Goal: Task Accomplishment & Management: Manage account settings

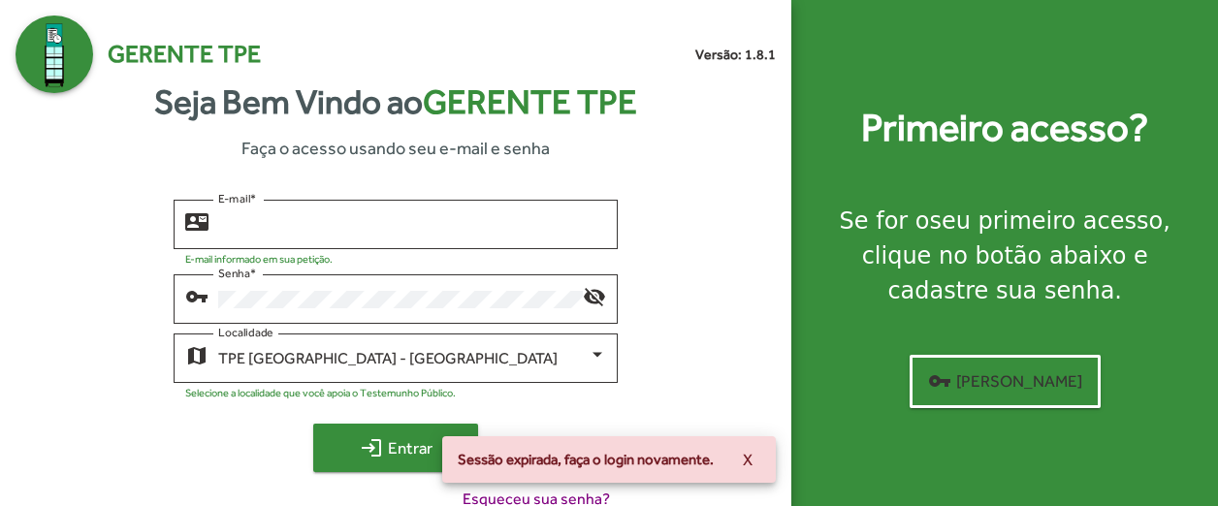
type input "**********"
click at [417, 442] on span "login Entrar" at bounding box center [396, 448] width 130 height 35
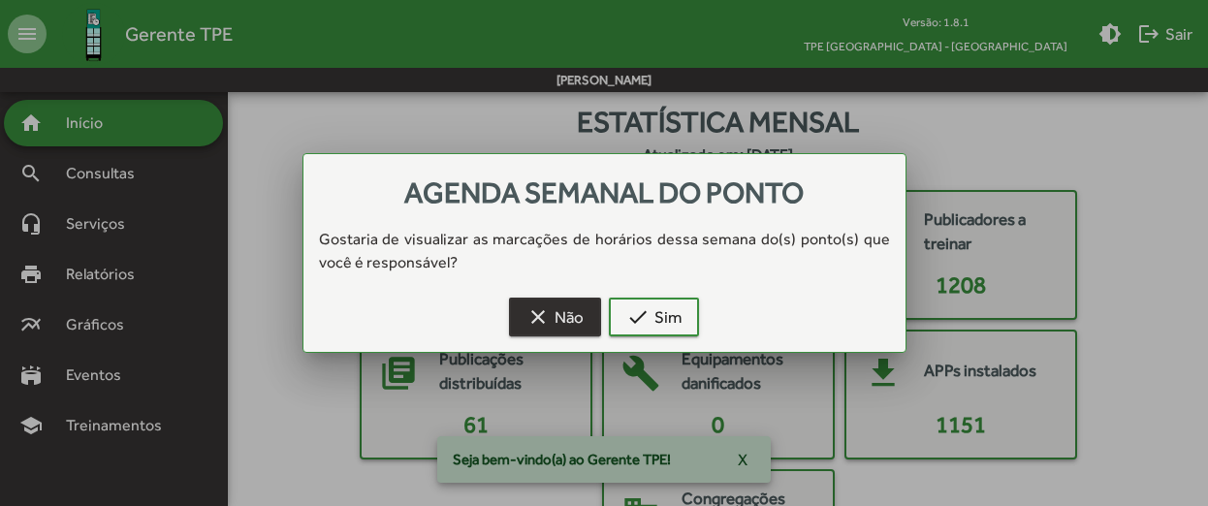
click at [578, 312] on span "clear Não" at bounding box center [555, 317] width 57 height 35
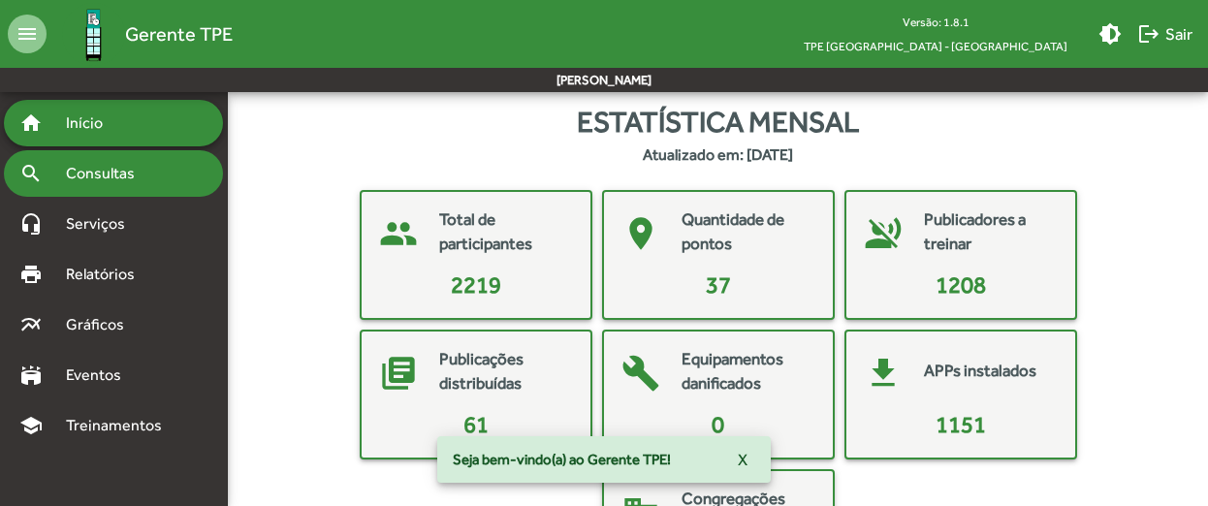
click at [130, 170] on span "Consultas" at bounding box center [107, 173] width 106 height 23
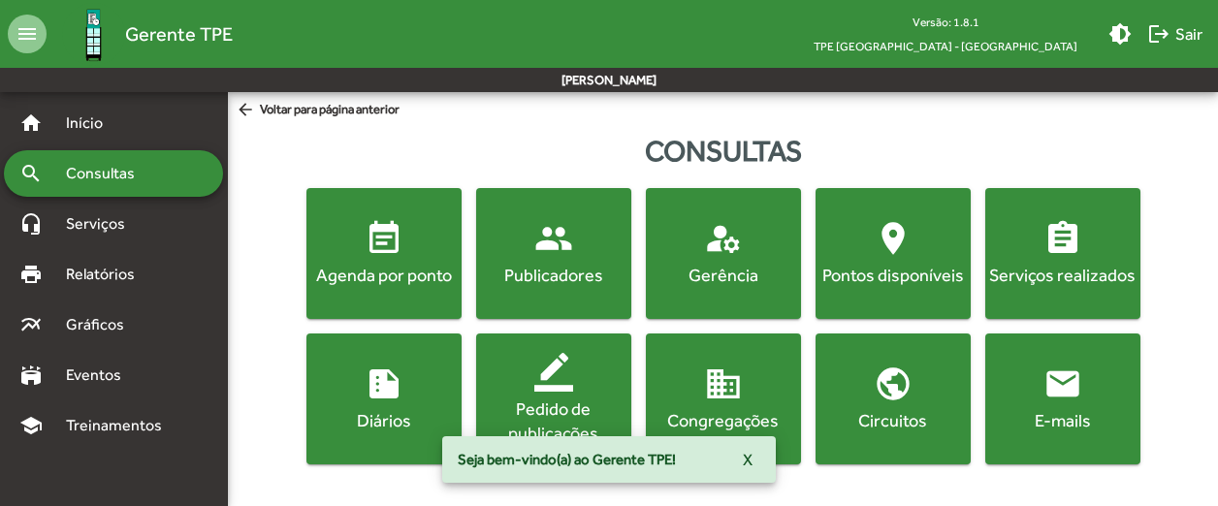
click at [395, 247] on mat-icon "event_note" at bounding box center [384, 238] width 39 height 39
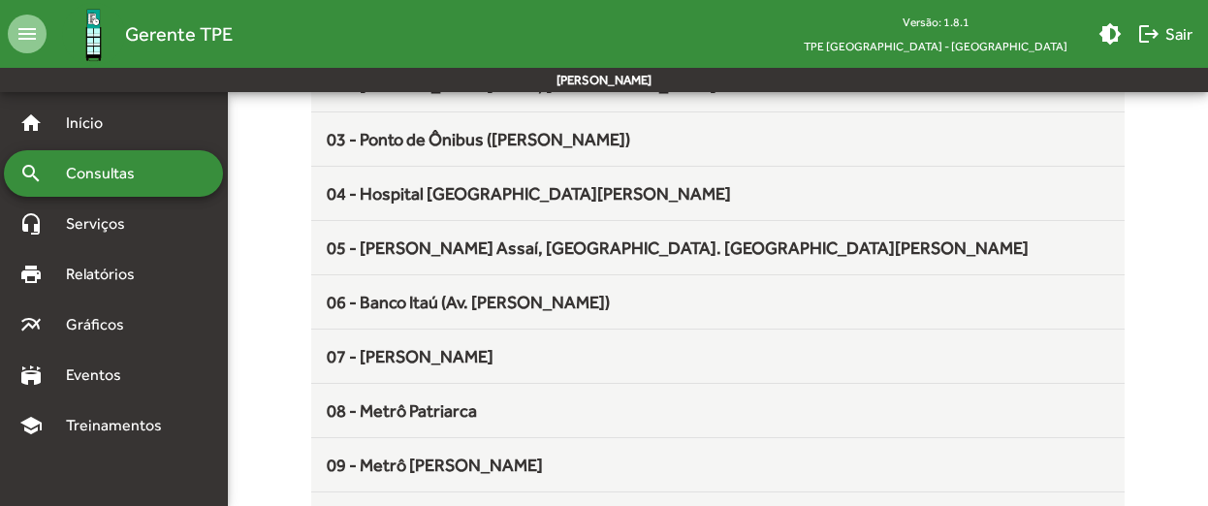
scroll to position [388, 0]
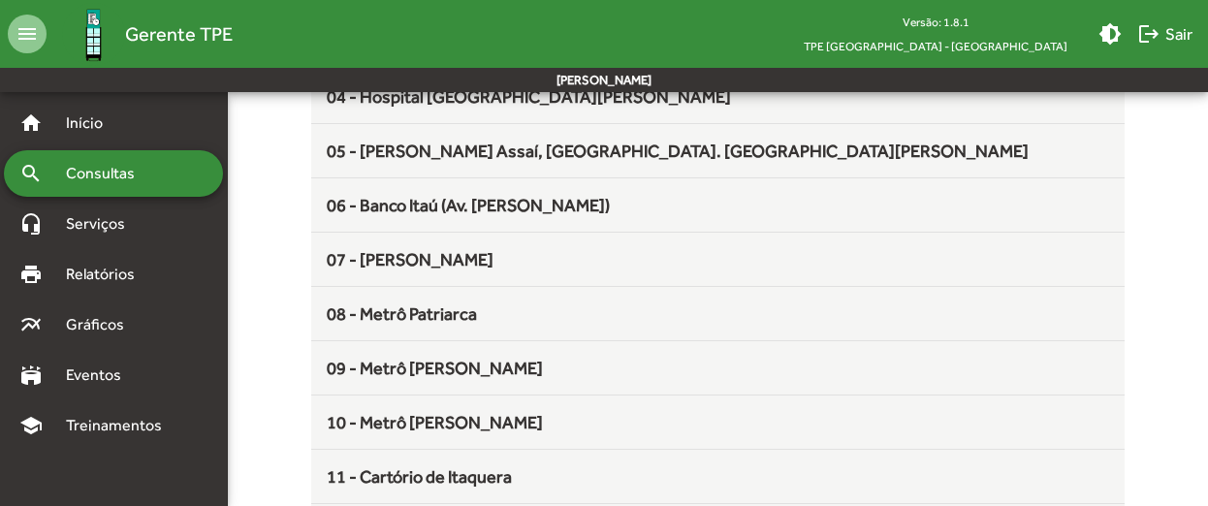
click at [570, 298] on mat-list-item "08 - Metrô Patriarca" at bounding box center [718, 314] width 814 height 54
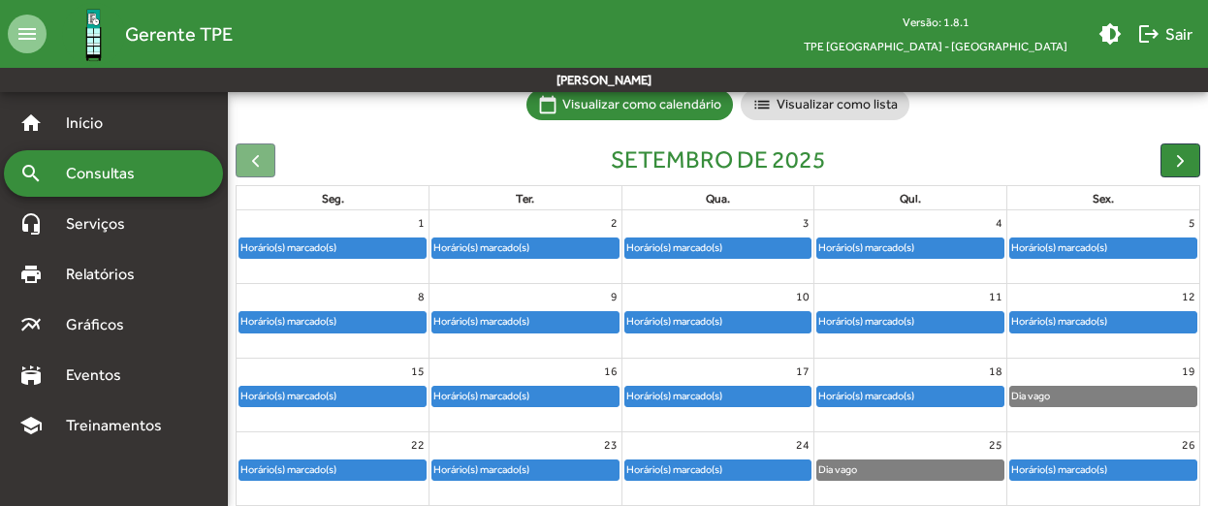
scroll to position [194, 0]
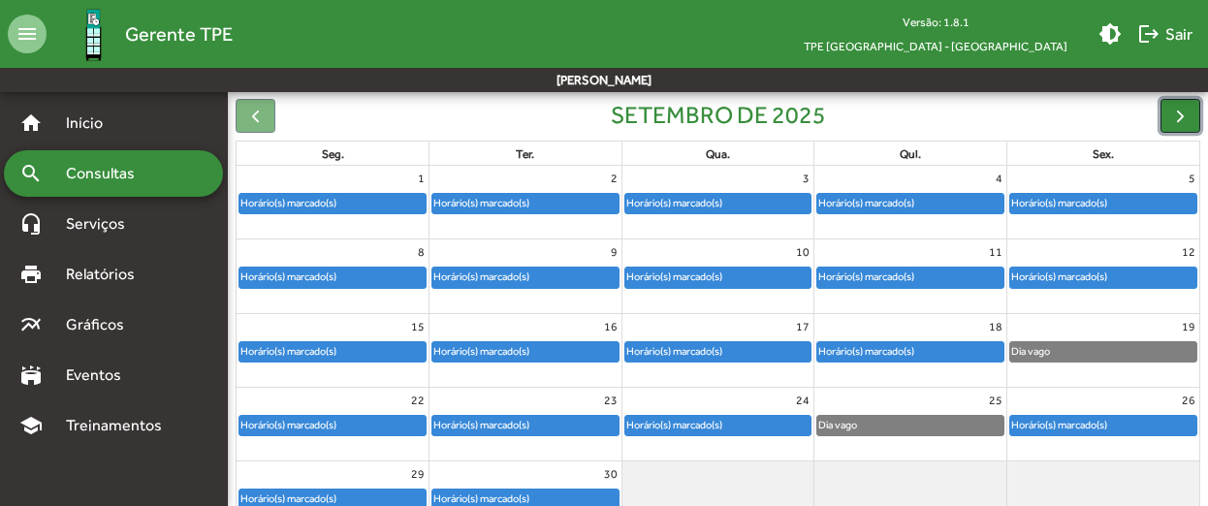
click at [1189, 104] on button "button" at bounding box center [1181, 116] width 40 height 34
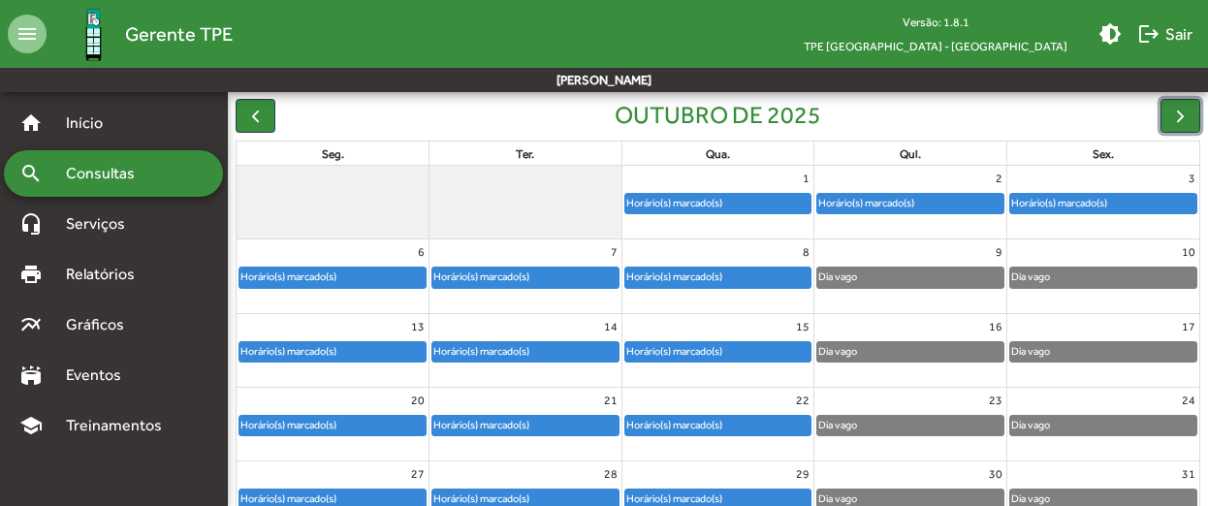
click at [930, 273] on div "Dia vago" at bounding box center [910, 277] width 186 height 19
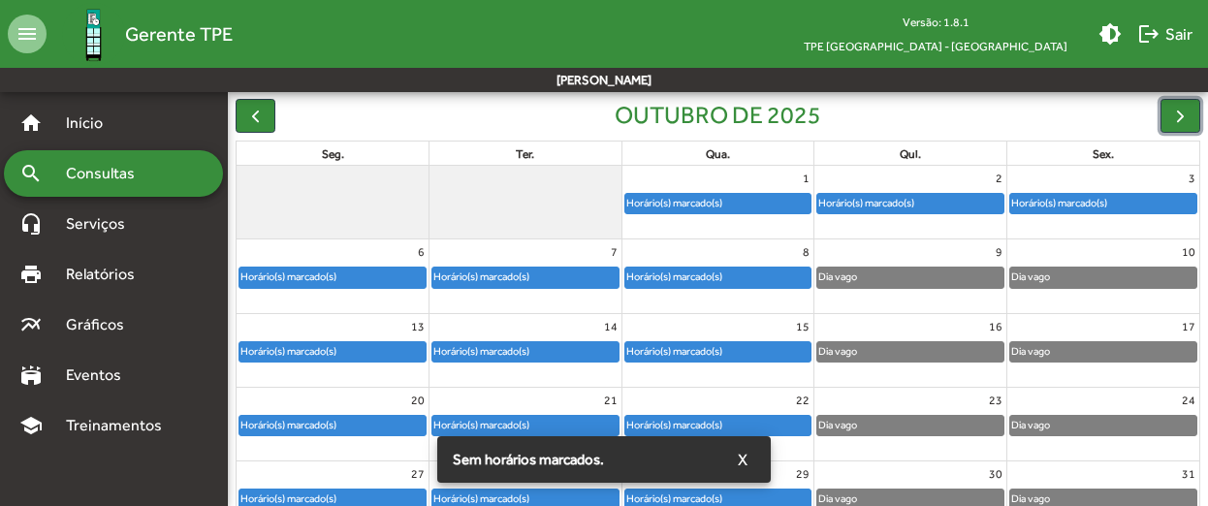
click at [910, 201] on div "Horário(s) marcado(s)" at bounding box center [866, 203] width 98 height 18
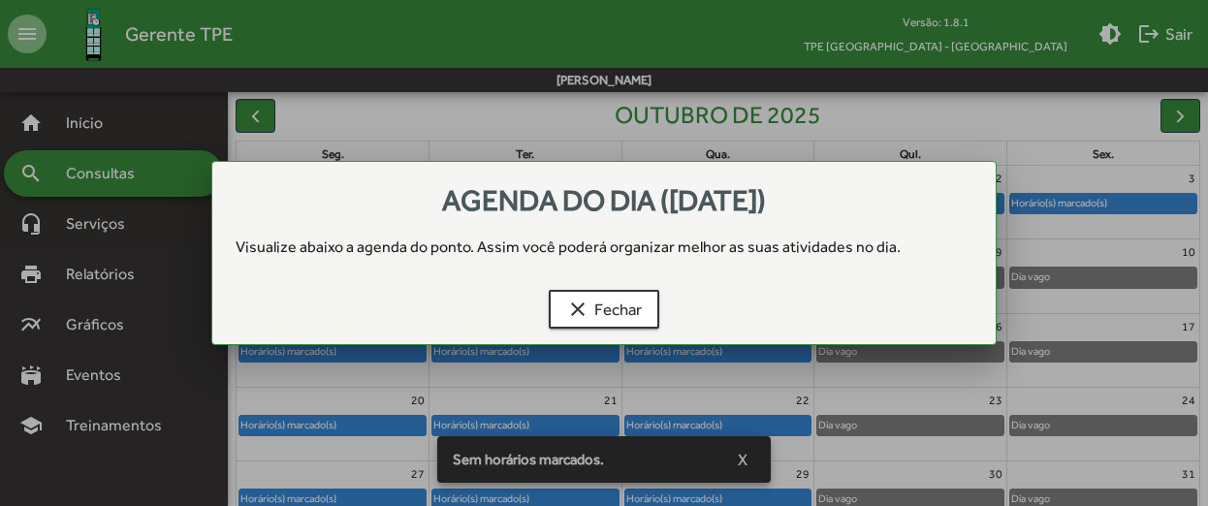
scroll to position [0, 0]
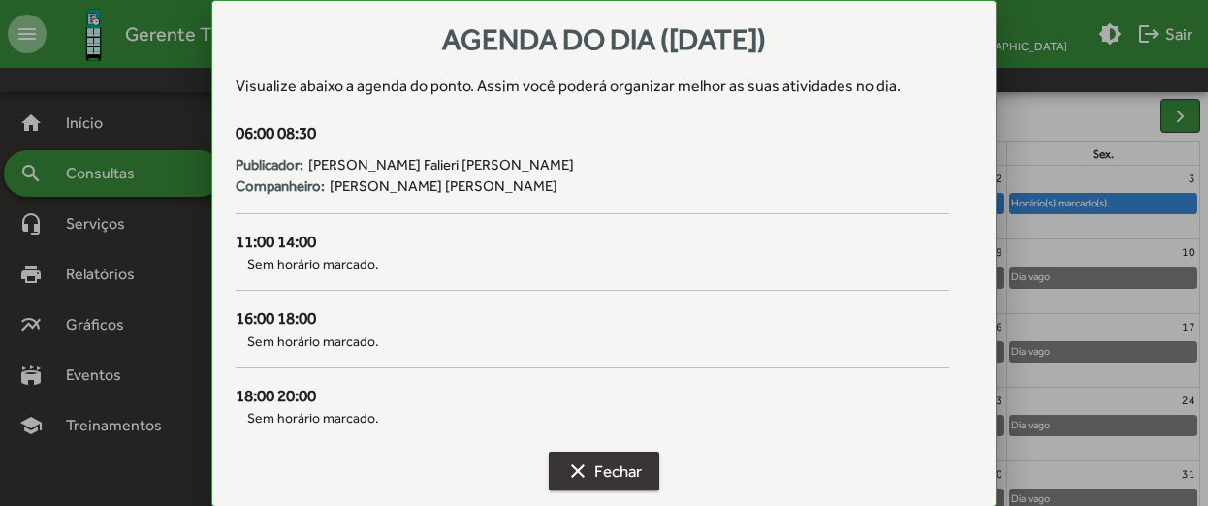
click at [634, 479] on span "clear Fechar" at bounding box center [604, 471] width 76 height 35
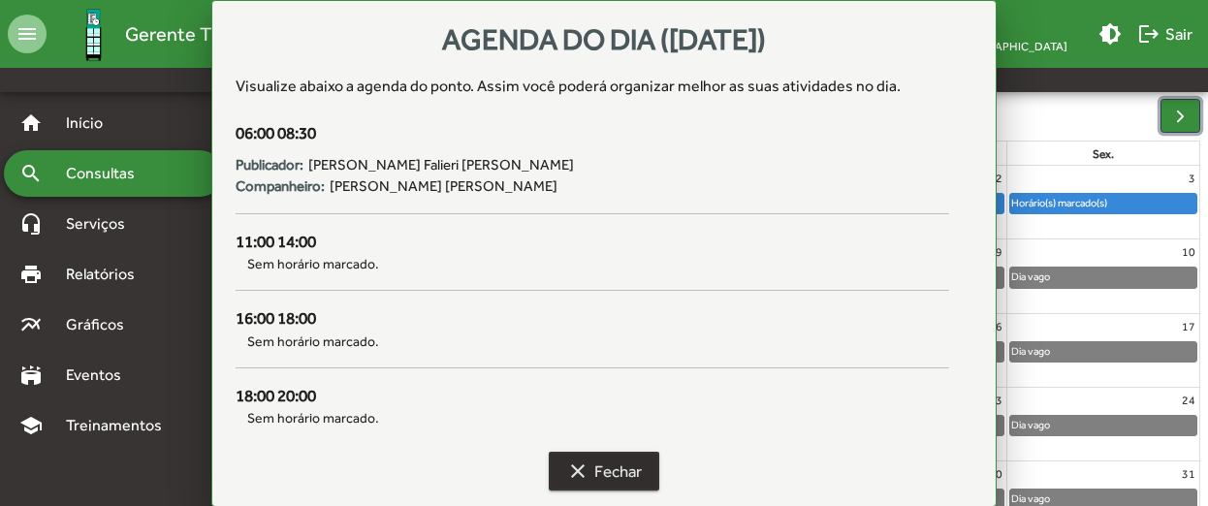
scroll to position [194, 0]
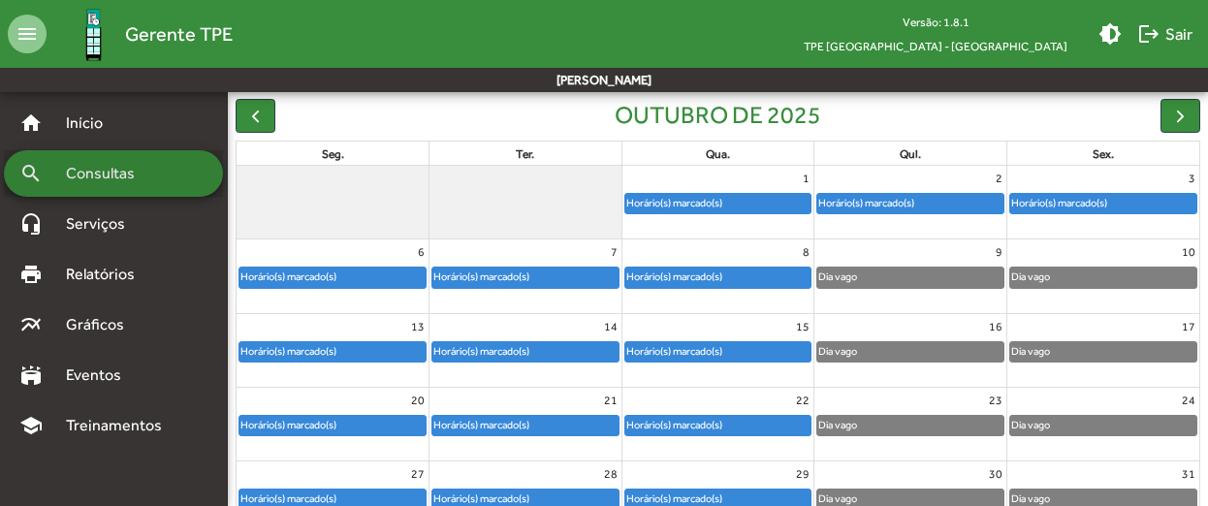
click at [101, 170] on span "Consultas" at bounding box center [107, 173] width 106 height 23
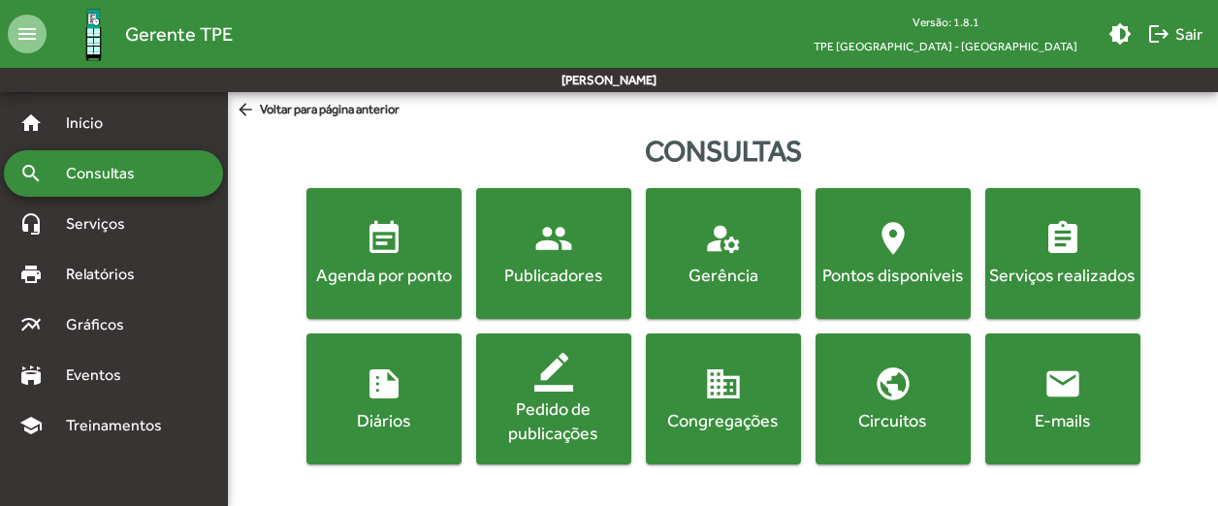
click at [401, 259] on span "event_note Agenda por ponto" at bounding box center [383, 253] width 147 height 68
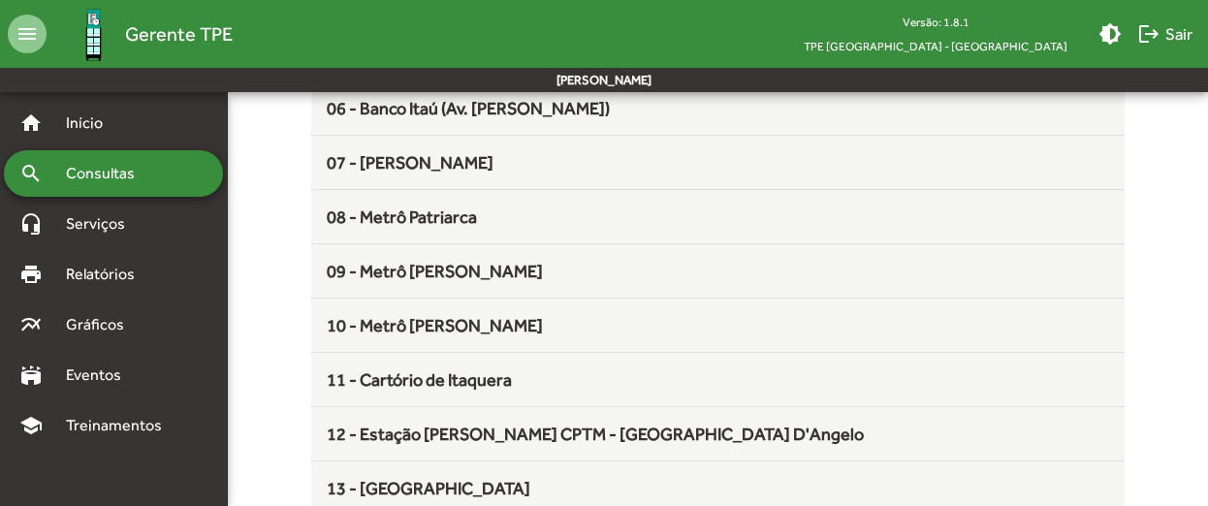
scroll to position [567, 0]
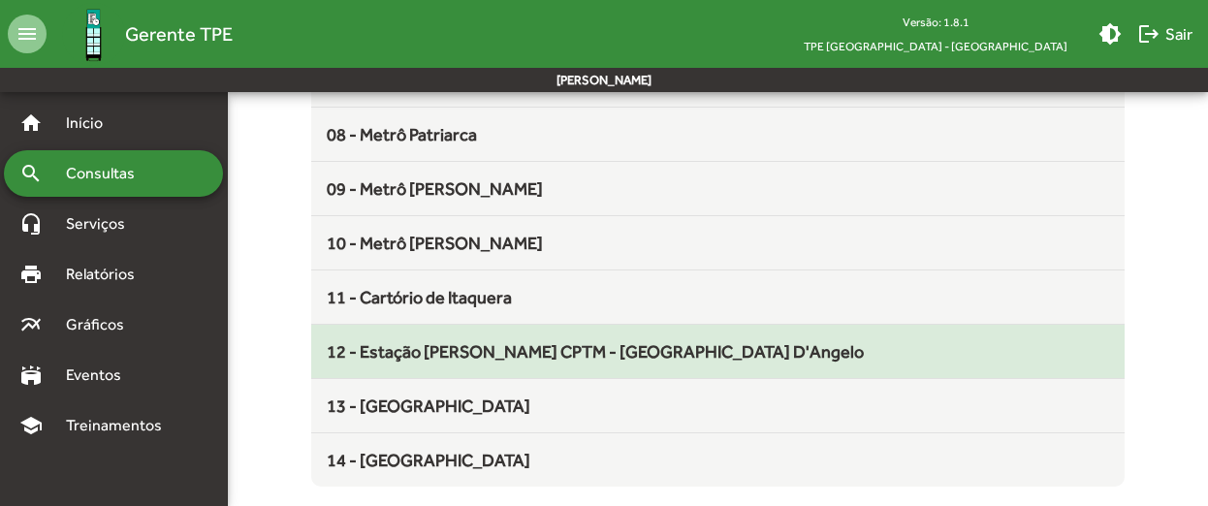
click at [710, 362] on mat-list-item "12 - Estação [PERSON_NAME] CPTM - [GEOGRAPHIC_DATA] D'Angelo" at bounding box center [718, 352] width 814 height 54
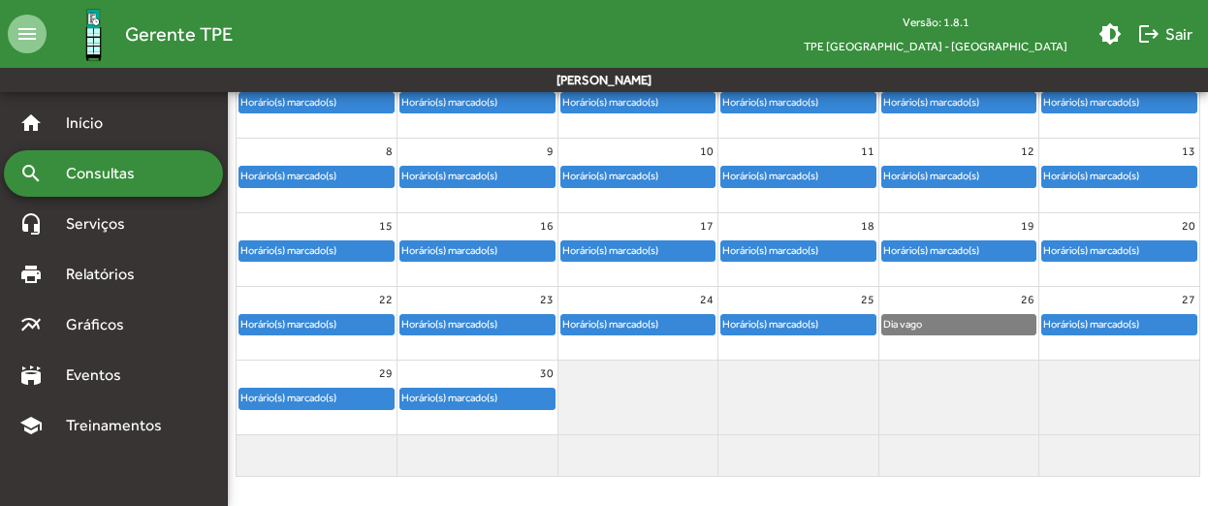
scroll to position [296, 0]
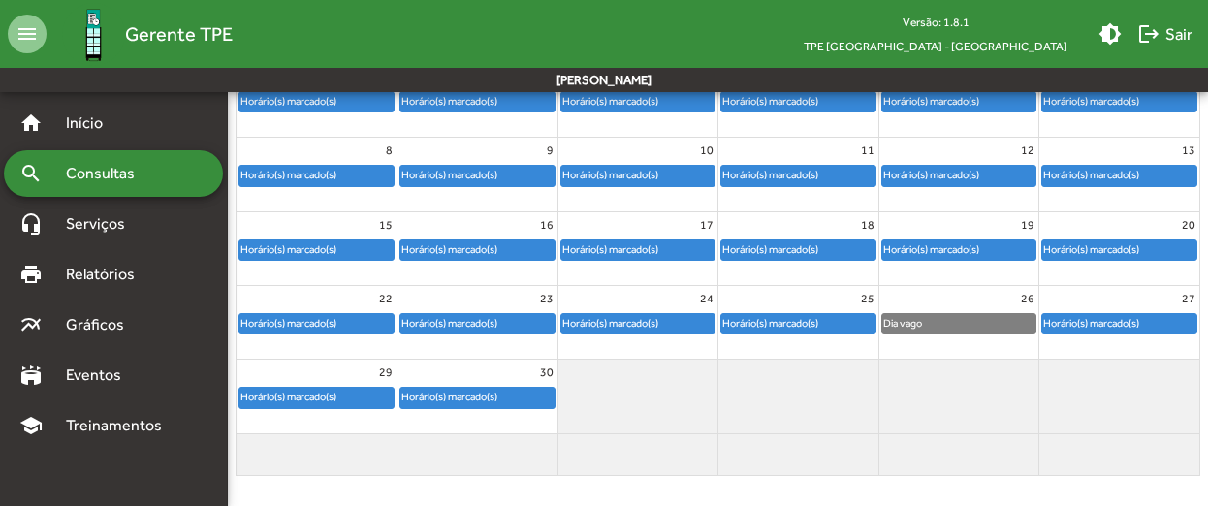
click at [477, 401] on div "Horário(s) marcado(s)" at bounding box center [449, 397] width 98 height 18
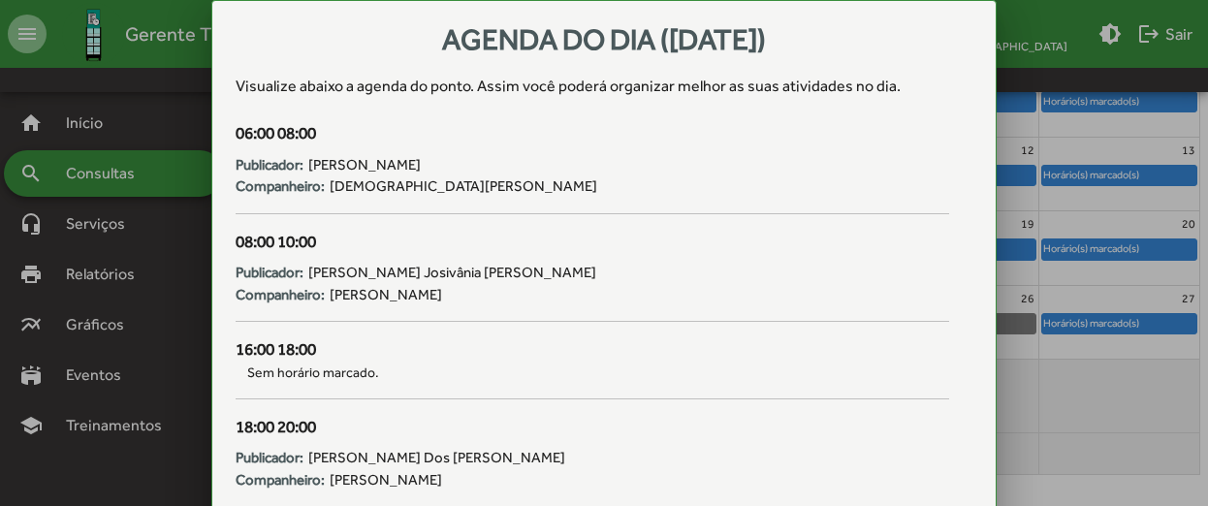
click at [1089, 17] on div at bounding box center [604, 253] width 1208 height 506
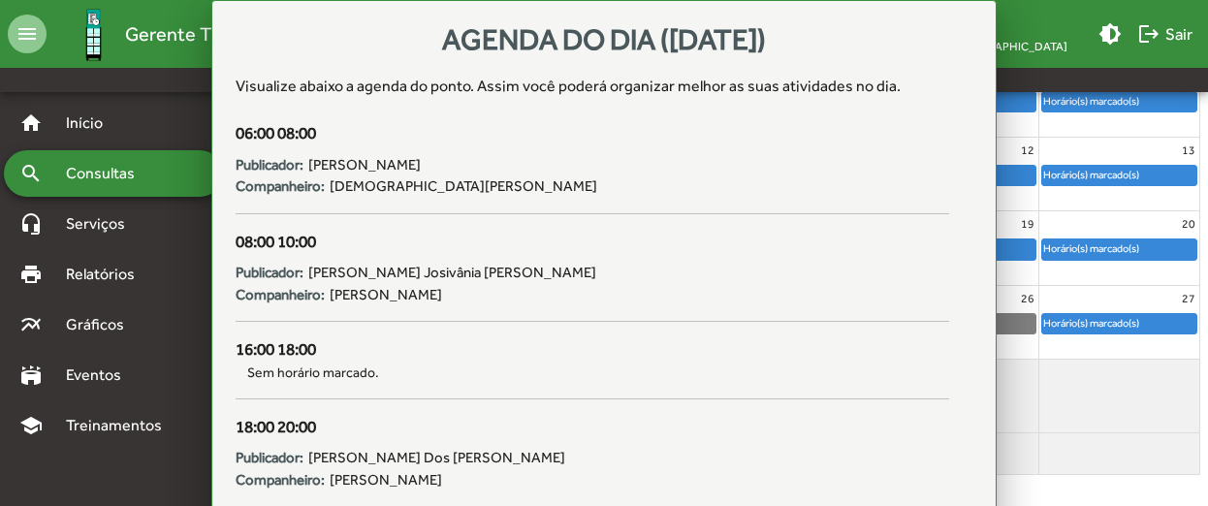
scroll to position [296, 0]
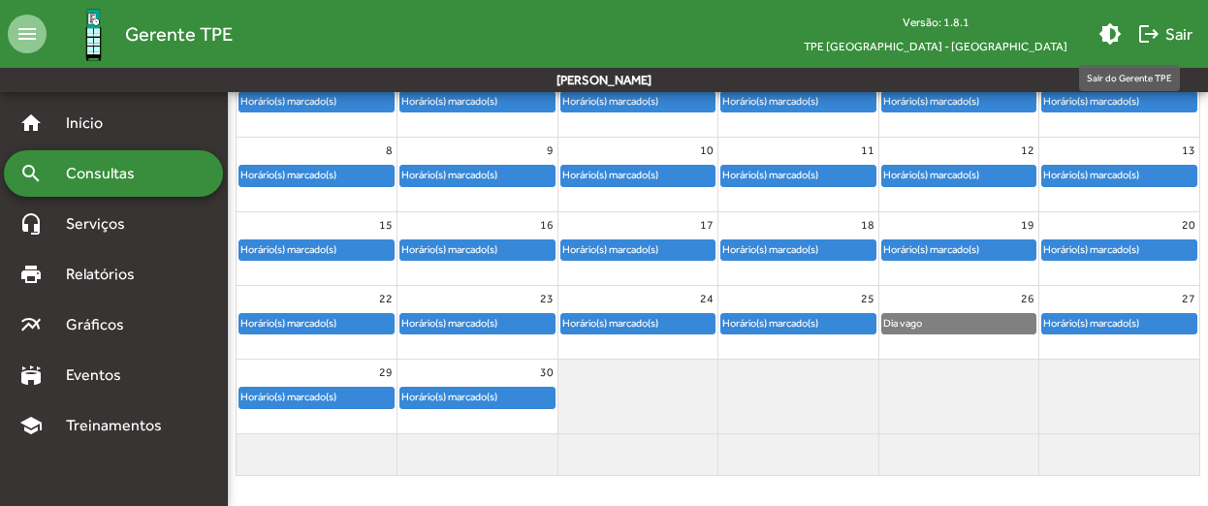
click at [1176, 35] on span "logout Sair" at bounding box center [1164, 33] width 55 height 35
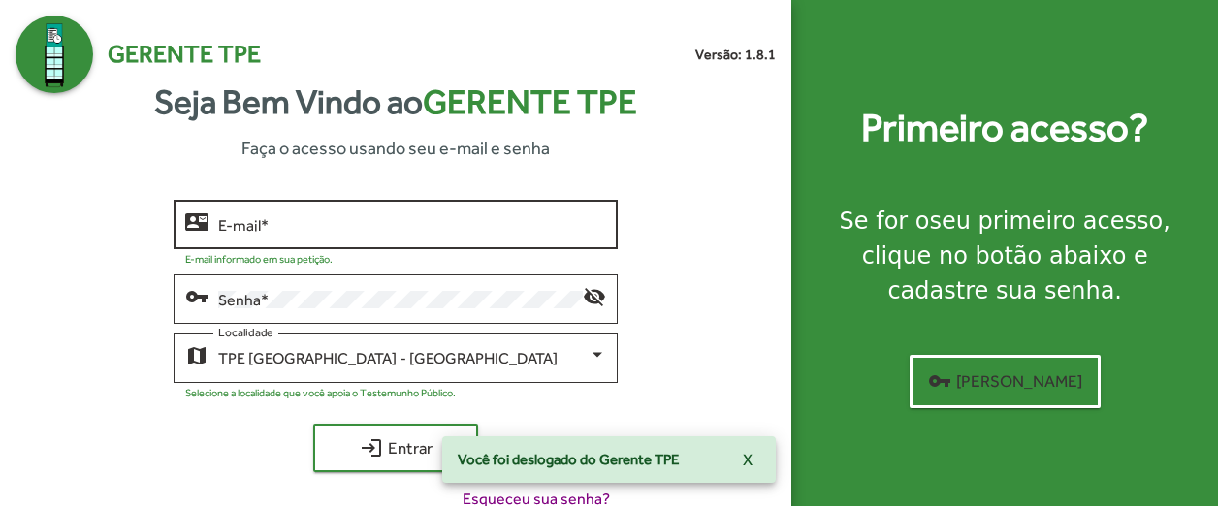
click at [504, 228] on input "E-mail *" at bounding box center [412, 224] width 388 height 17
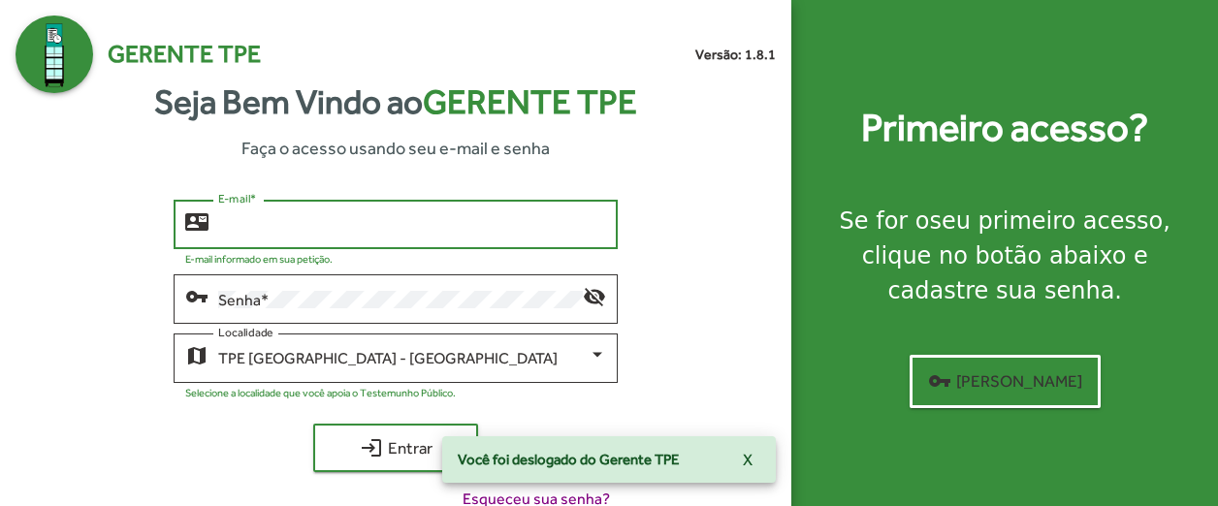
click at [692, 340] on div "contact_mail E-mail * E-mail informado em sua petição. vpn_key Senha * visibili…" at bounding box center [396, 363] width 760 height 327
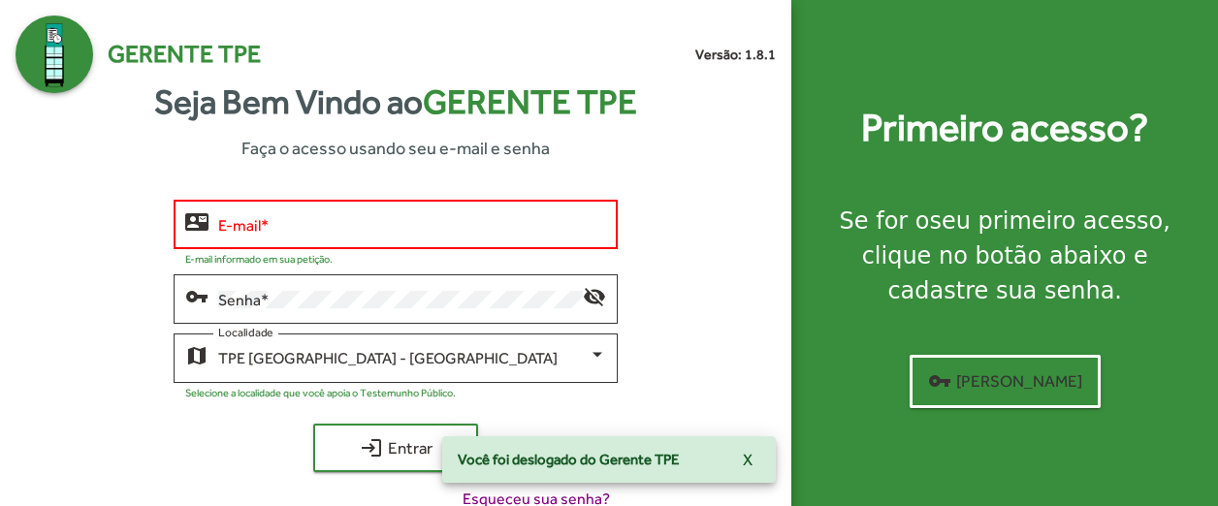
click at [470, 212] on div "E-mail *" at bounding box center [412, 222] width 388 height 53
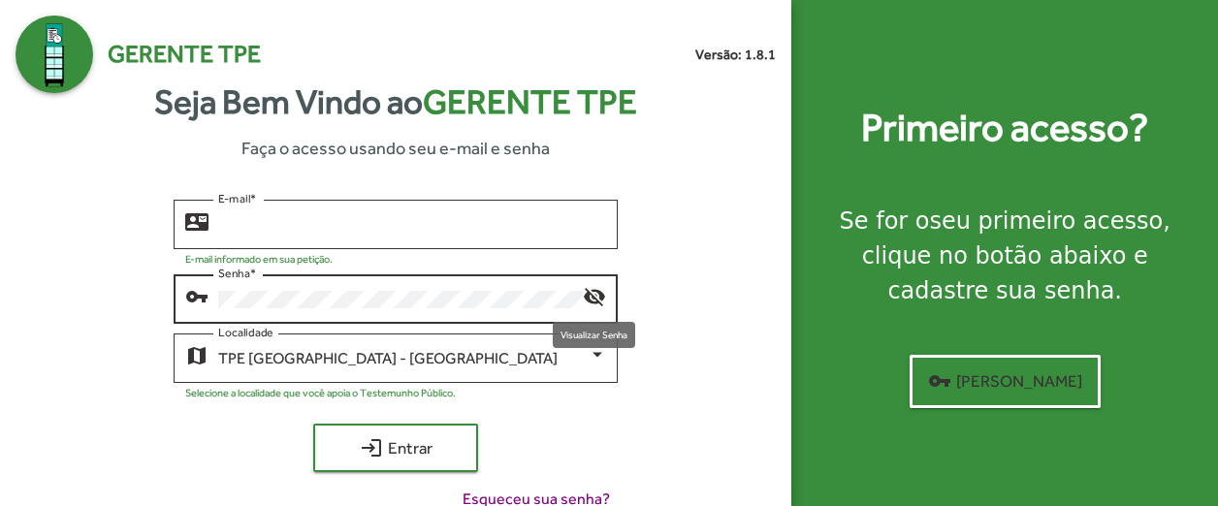
type input "**********"
click at [597, 302] on mat-icon "visibility_off" at bounding box center [594, 295] width 23 height 23
